Goal: Information Seeking & Learning: Learn about a topic

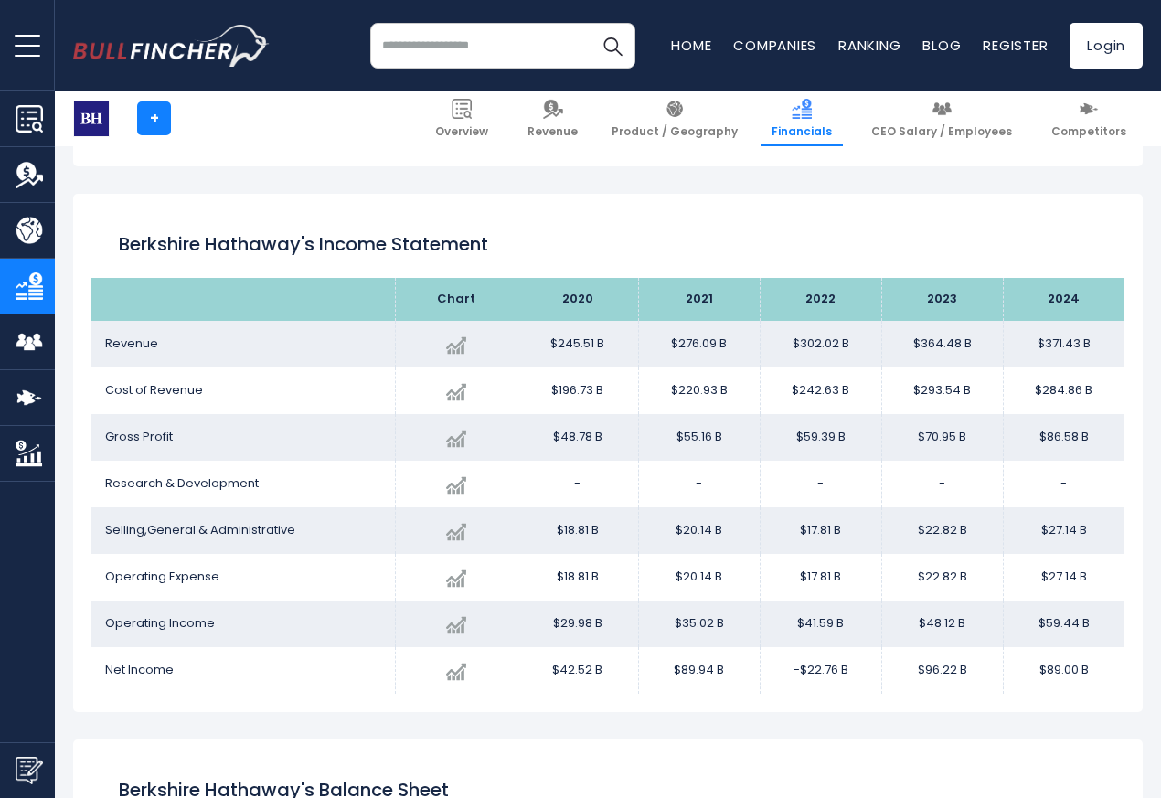
scroll to position [989, 0]
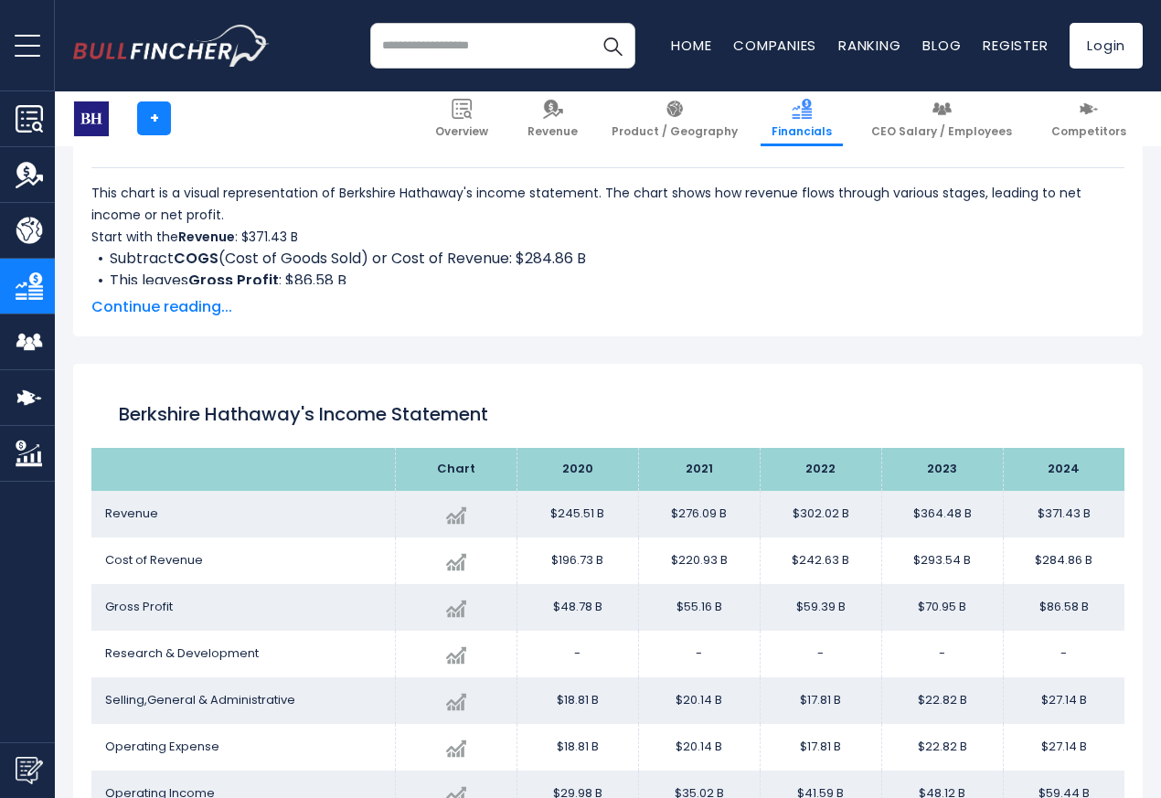
scroll to position [989, 0]
